Goal: Navigation & Orientation: Find specific page/section

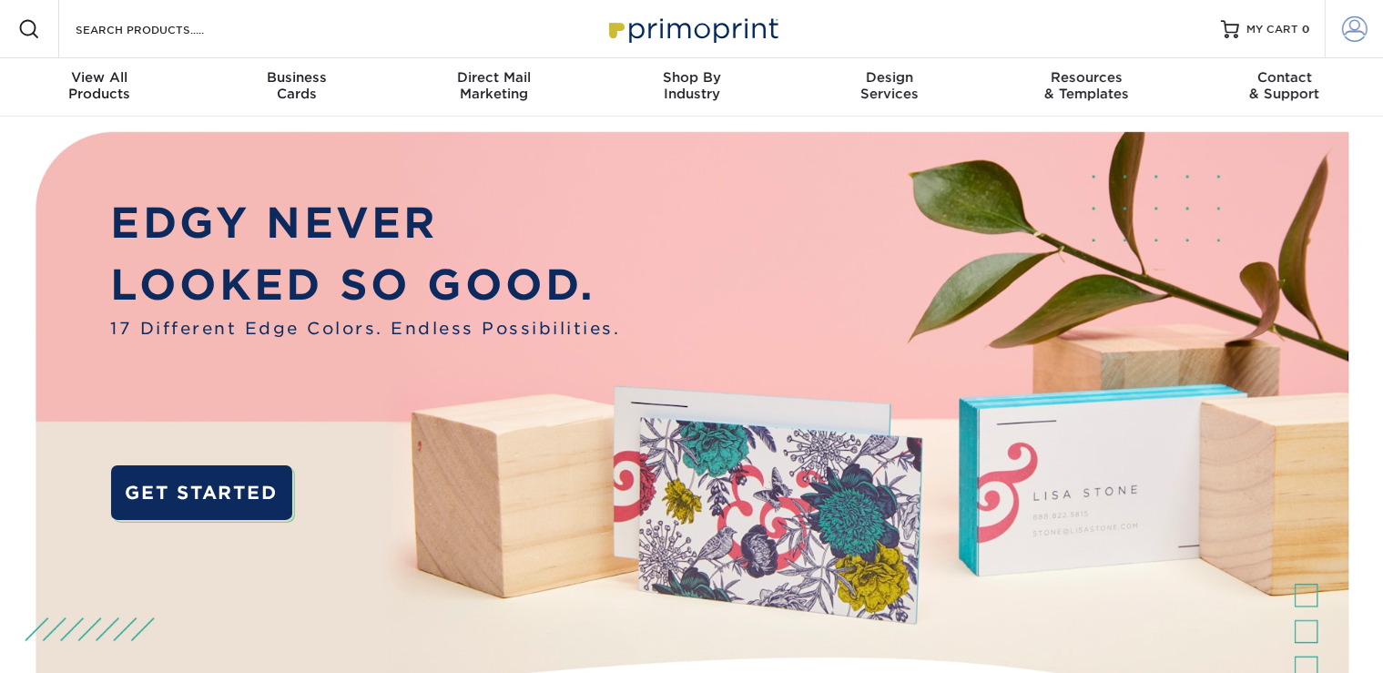
click at [1329, 46] on link "Account" at bounding box center [1354, 29] width 58 height 58
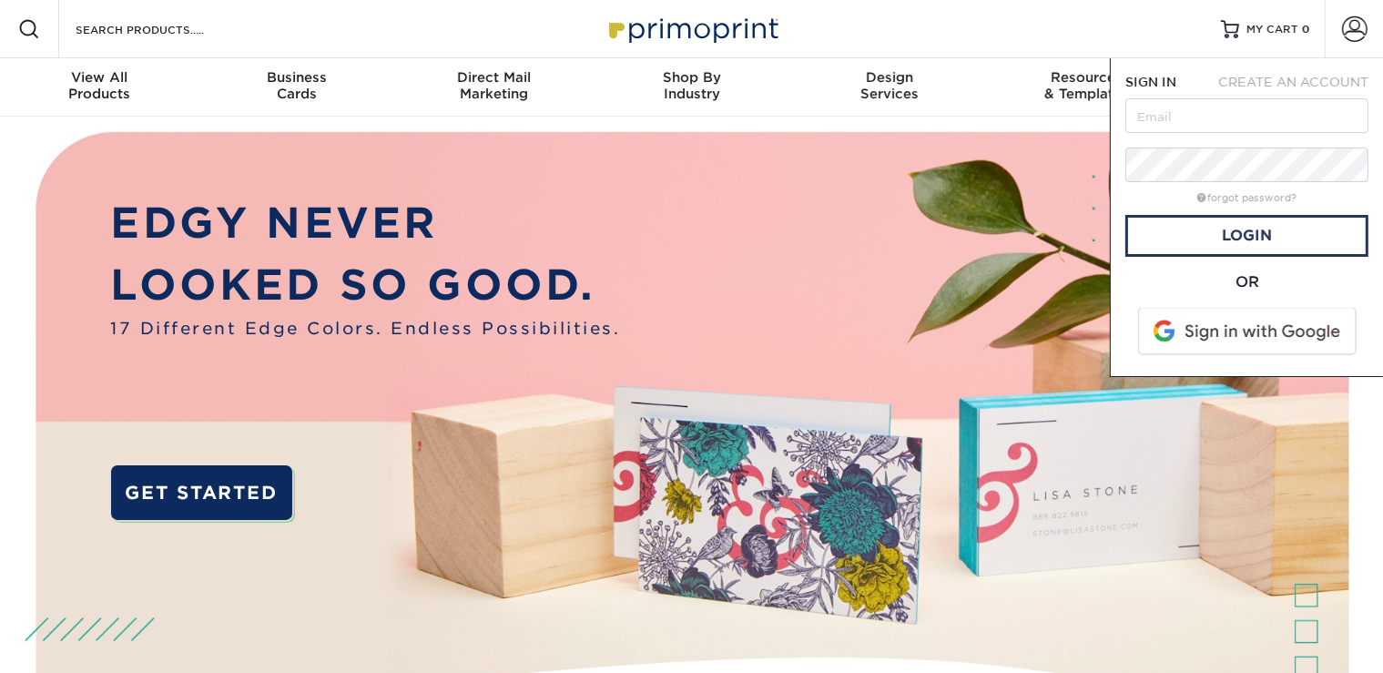
click at [1241, 338] on span at bounding box center [1248, 331] width 232 height 47
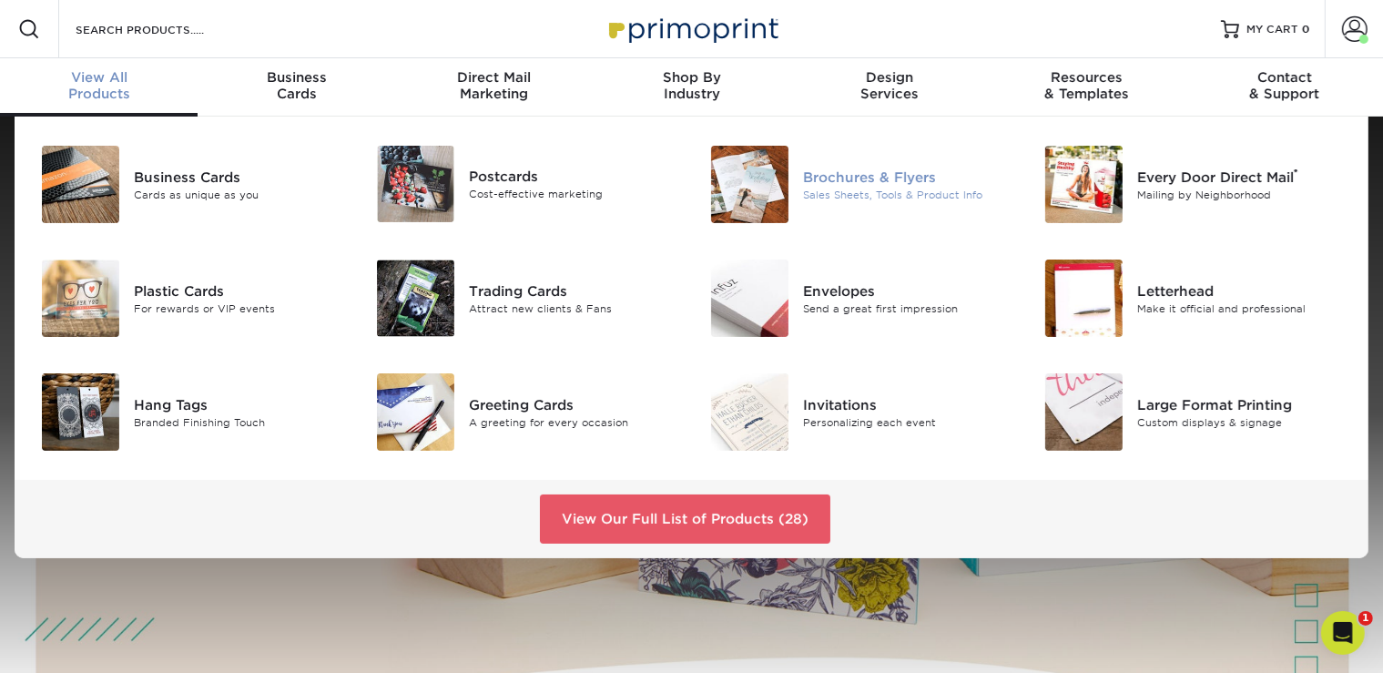
click at [849, 195] on div "Sales Sheets, Tools & Product Info" at bounding box center [907, 194] width 209 height 15
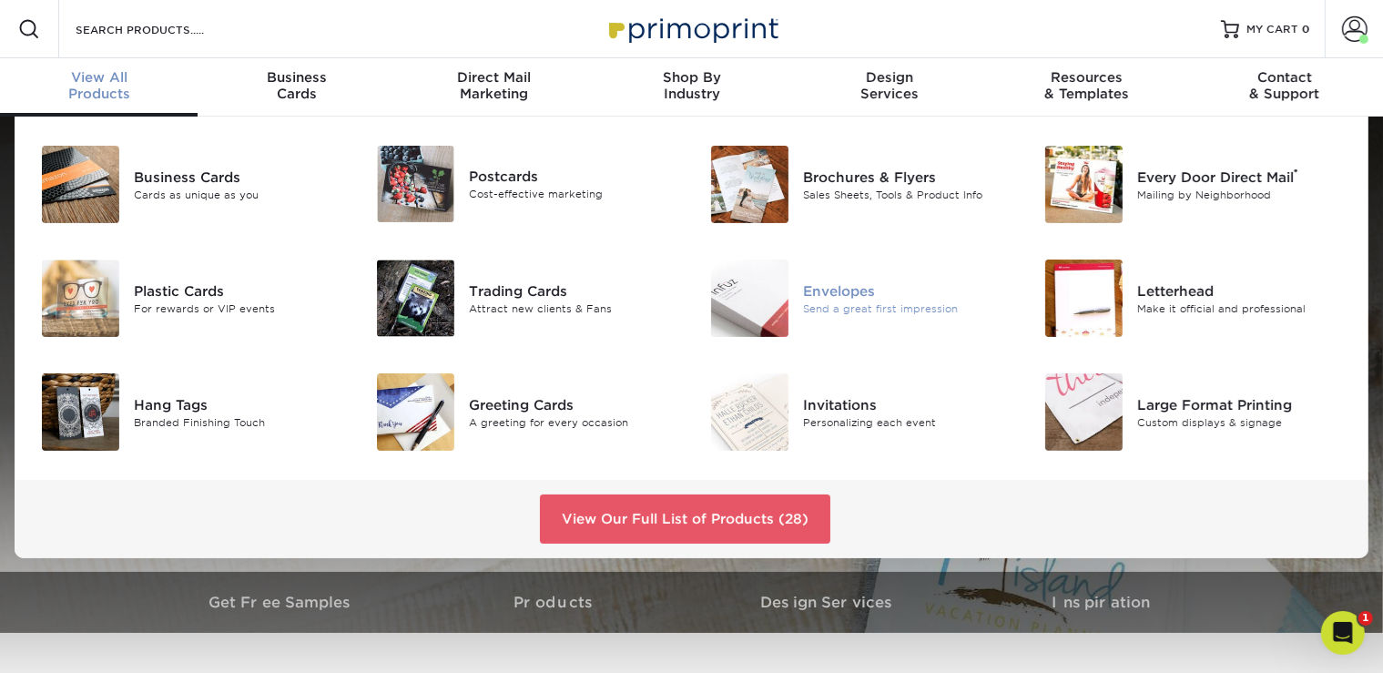
click at [890, 304] on div "Send a great first impression" at bounding box center [907, 307] width 209 height 15
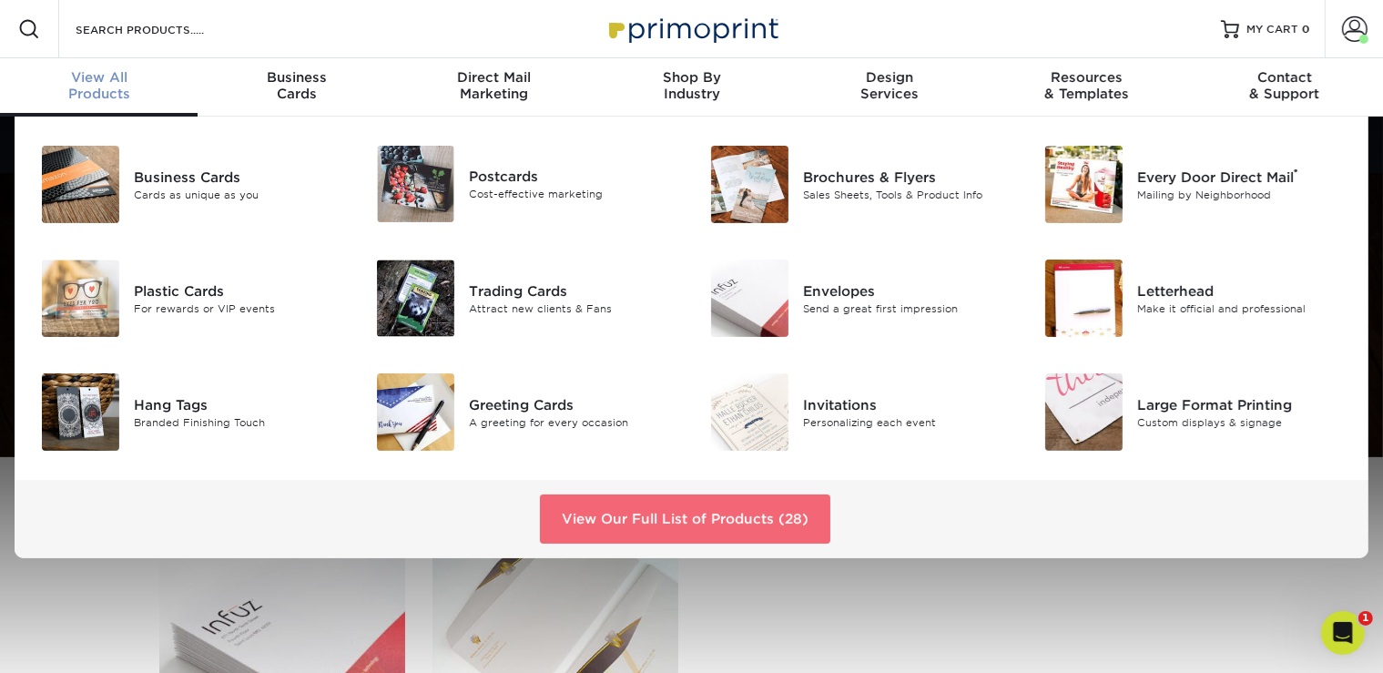
click at [665, 501] on link "View Our Full List of Products (28)" at bounding box center [685, 518] width 290 height 49
